Goal: Task Accomplishment & Management: Complete application form

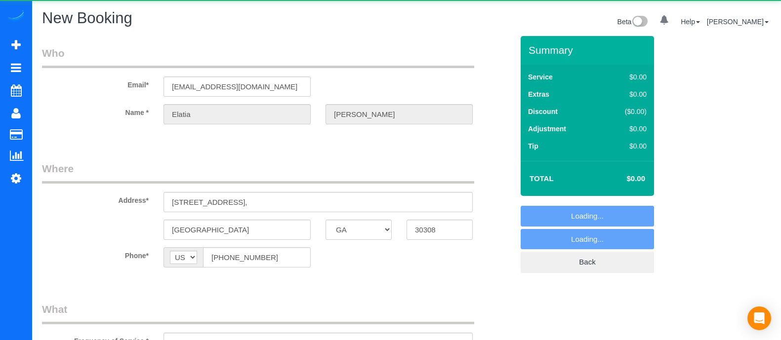
select select "GA"
select select "string:fspay-63abbb42-3a5d-4ef5-beb1-82ed24b09813"
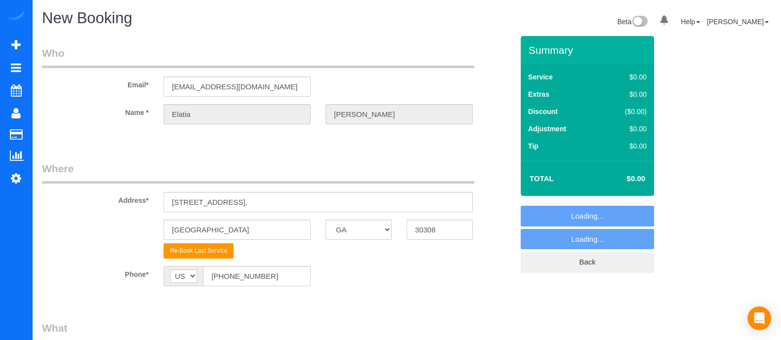
select select "object:3804"
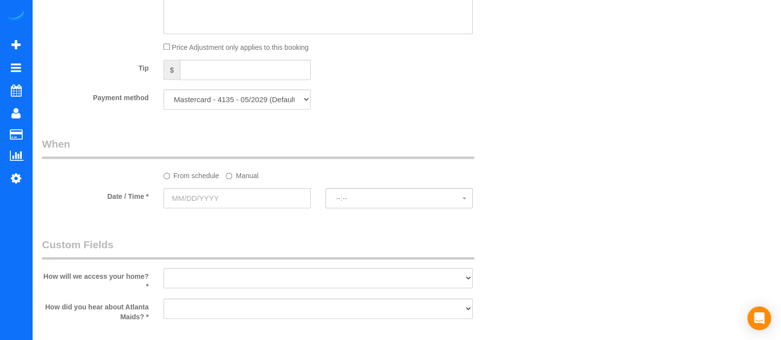
scroll to position [749, 0]
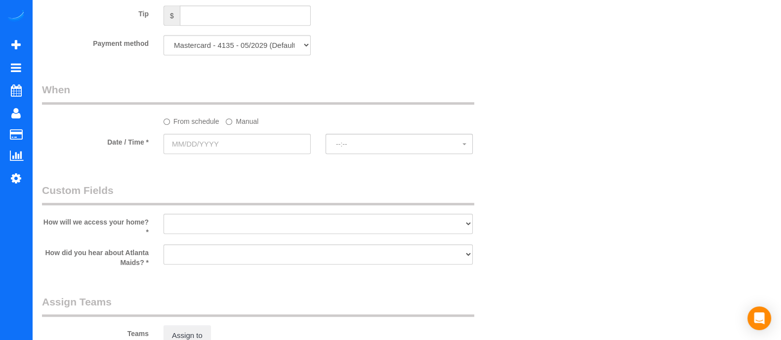
click at [244, 121] on label "Manual" at bounding box center [242, 119] width 33 height 13
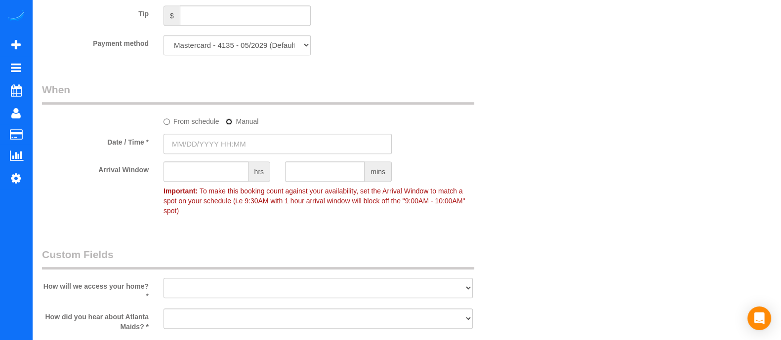
type input "10/06/2025 8:00AM"
click at [215, 177] on input "2" at bounding box center [206, 172] width 85 height 20
type input "2"
click at [252, 285] on select "I will leave a key I will provide an access code Someone will be home Go to apa…" at bounding box center [318, 288] width 309 height 20
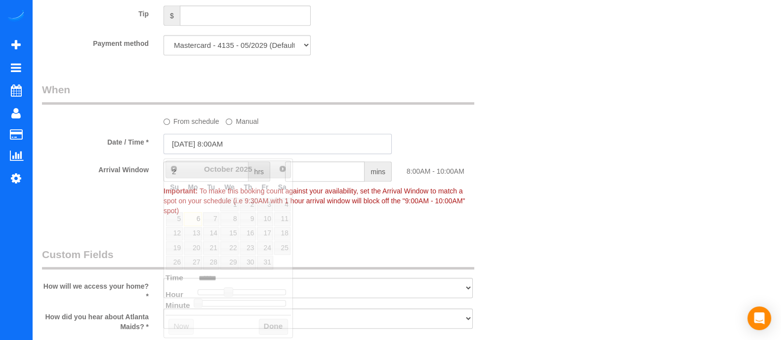
click at [205, 142] on input "10/06/2025 8:00AM" at bounding box center [278, 144] width 228 height 20
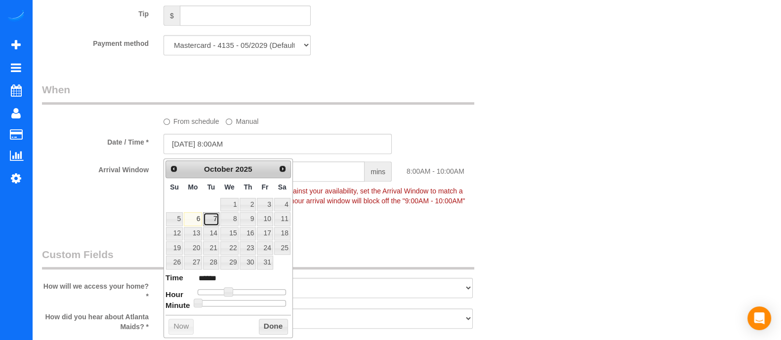
click at [211, 218] on link "7" at bounding box center [211, 218] width 16 height 13
type input "10/07/2025 8:00AM"
click at [269, 319] on button "Done" at bounding box center [273, 327] width 29 height 16
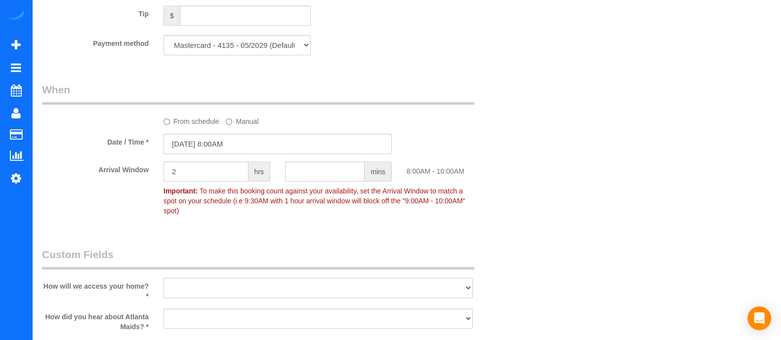
click at [238, 283] on select "I will leave a key I will provide an access code Someone will be home Go to apa…" at bounding box center [318, 288] width 309 height 20
select select "number:3"
click at [164, 278] on select "I will leave a key I will provide an access code Someone will be home Go to apa…" at bounding box center [318, 288] width 309 height 20
click at [218, 309] on select "Google Yelp From a friend Social media Other" at bounding box center [318, 319] width 309 height 20
select select "number:6"
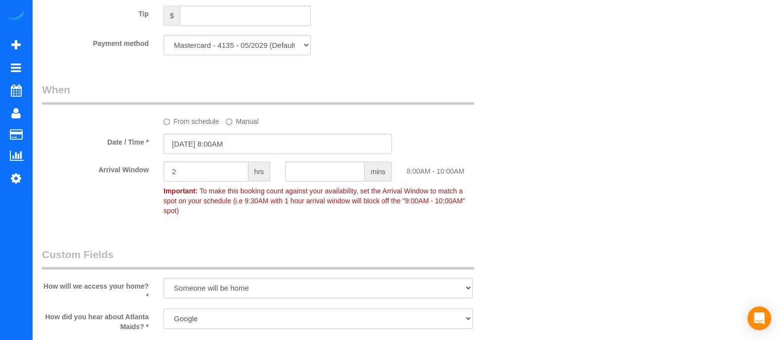
click at [164, 309] on select "Google Yelp From a friend Social media Other" at bounding box center [318, 319] width 309 height 20
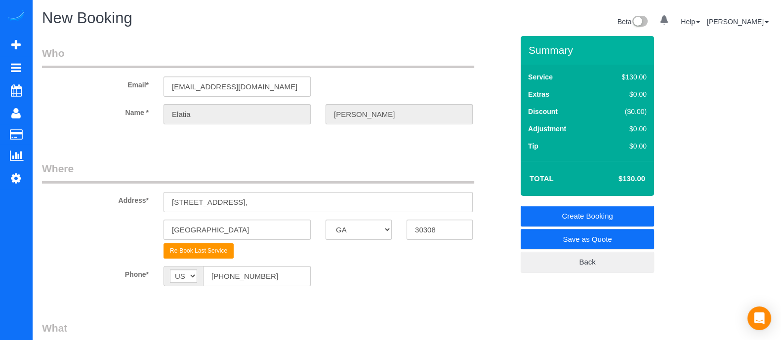
click at [566, 219] on link "Create Booking" at bounding box center [587, 216] width 133 height 21
